Goal: Check status

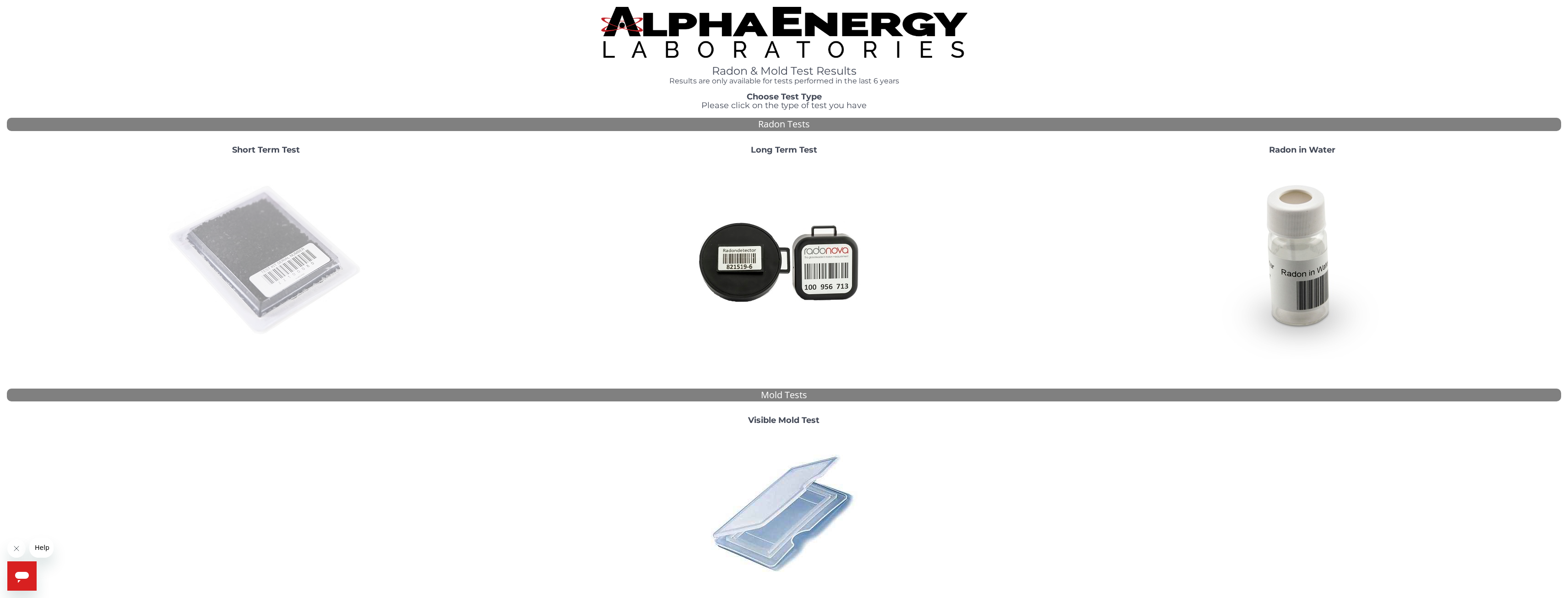
click at [292, 239] on img at bounding box center [266, 260] width 197 height 197
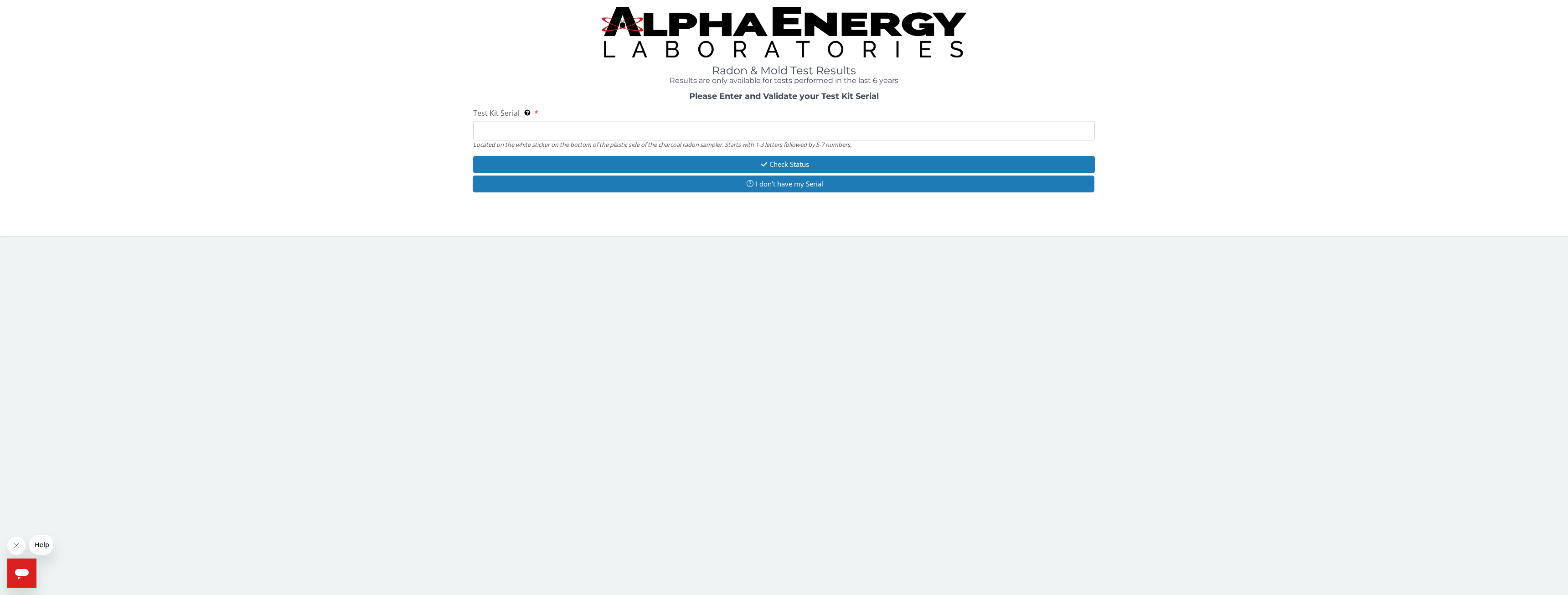
click at [560, 130] on input "Test Kit Serial Located on the white sticker on the bottom of the plastic side …" at bounding box center [784, 130] width 622 height 20
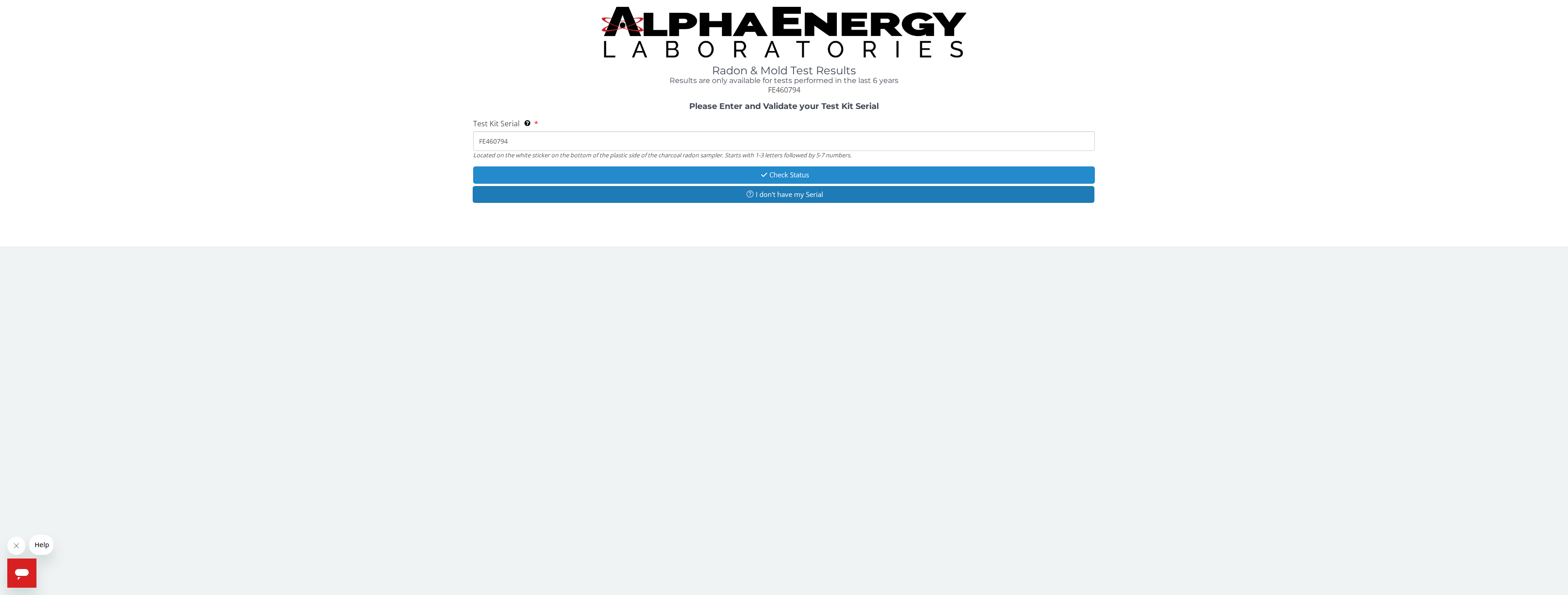
type input "FE460794"
click at [776, 176] on button "Check Status" at bounding box center [784, 174] width 622 height 17
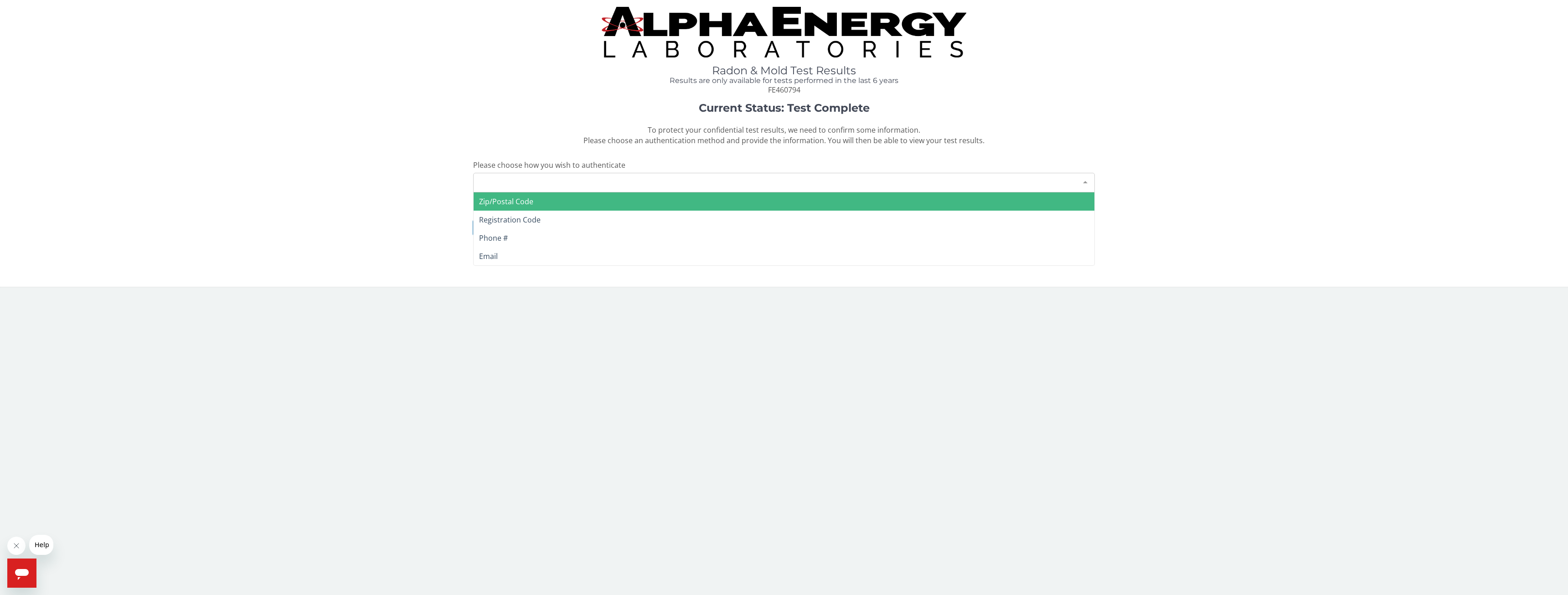
click at [583, 186] on div "Please make a selection" at bounding box center [784, 183] width 622 height 20
click at [580, 201] on span "Zip/Postal Code" at bounding box center [784, 201] width 621 height 18
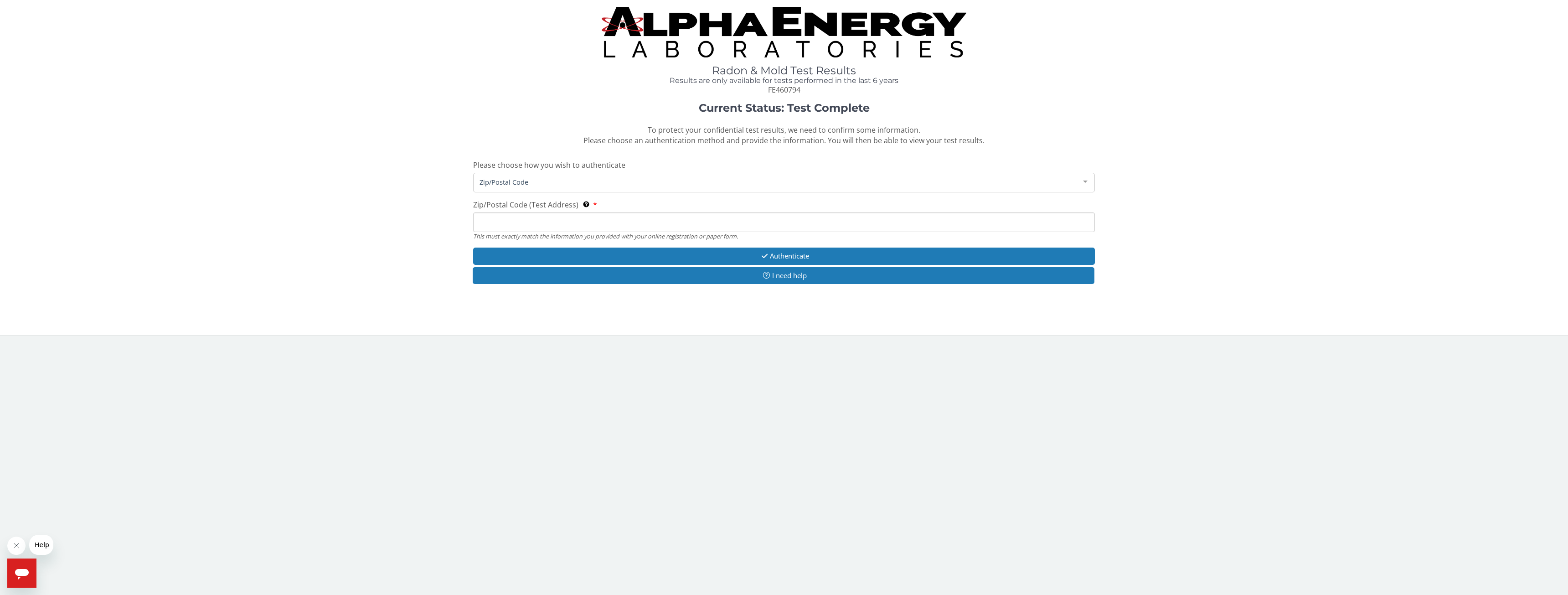
click at [582, 230] on input "Zip/Postal Code (Test Address) This must exactly match the information you prov…" at bounding box center [784, 223] width 622 height 20
type input "48220"
click at [699, 258] on button "Authenticate" at bounding box center [784, 256] width 622 height 17
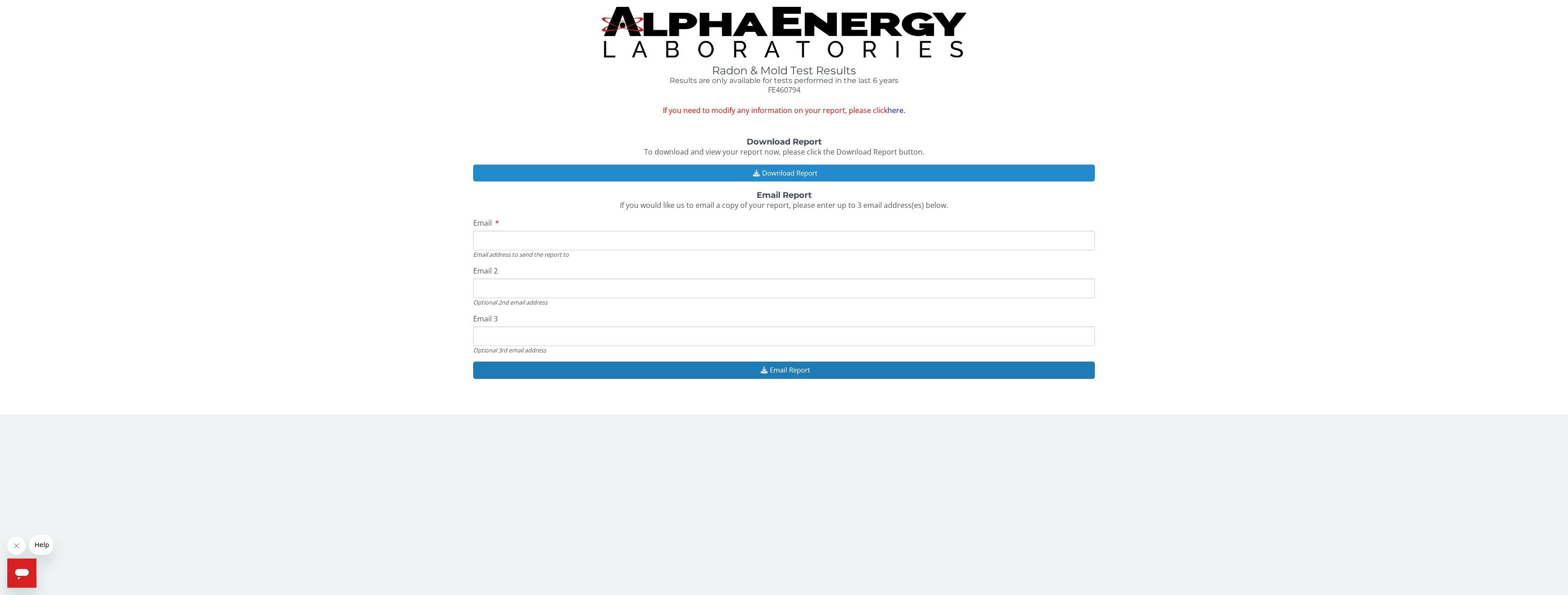
click at [789, 175] on button "Download Report" at bounding box center [784, 173] width 622 height 17
